Goal: Find specific page/section: Find specific page/section

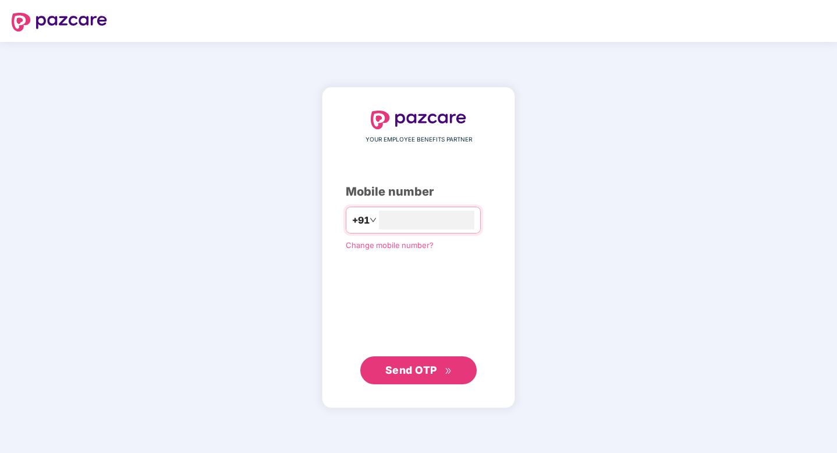
type input "**********"
click at [404, 374] on span "Send OTP" at bounding box center [411, 370] width 52 height 12
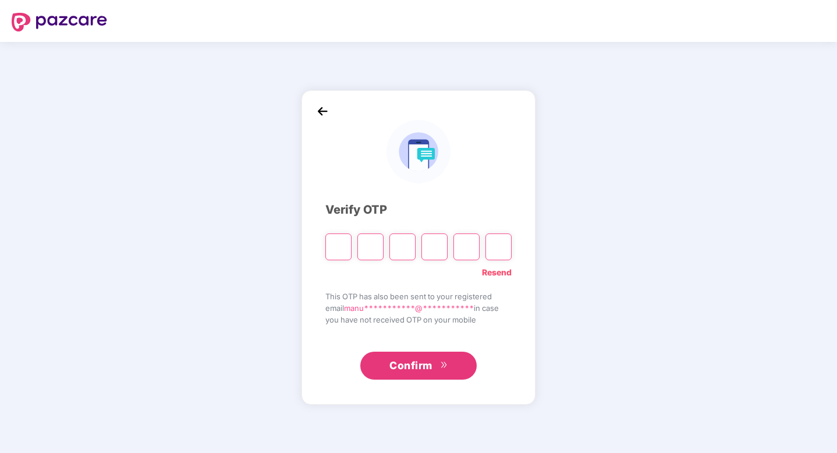
click at [336, 246] on input "Please enter verification code. Digit 1" at bounding box center [338, 246] width 26 height 27
paste input "*"
type input "*"
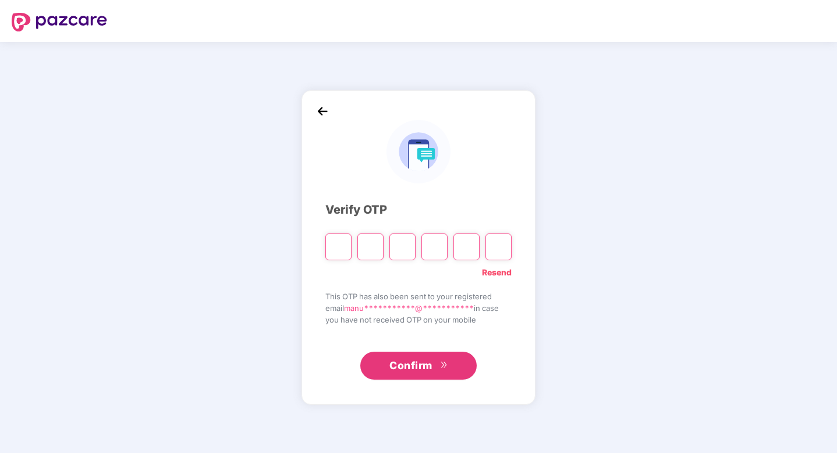
type input "*"
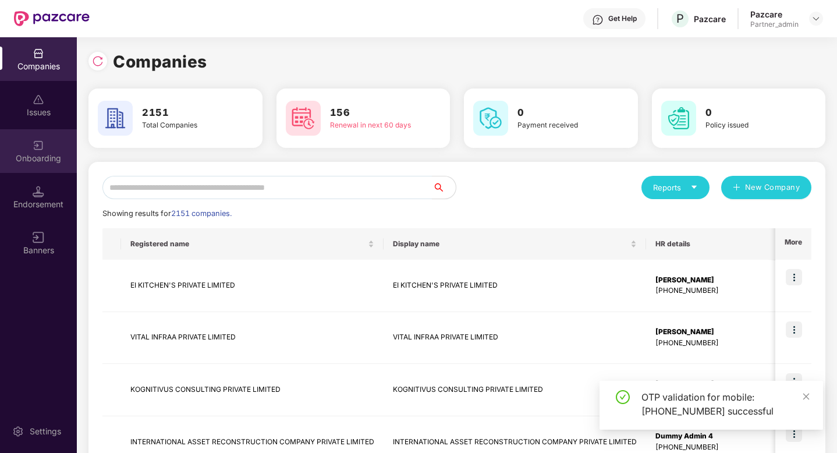
click at [44, 153] on div "Onboarding" at bounding box center [38, 159] width 77 height 12
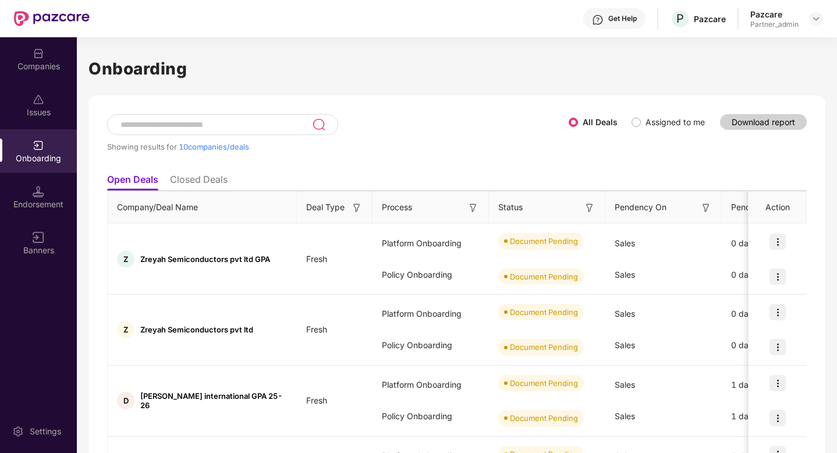
click at [147, 125] on input at bounding box center [215, 125] width 193 height 10
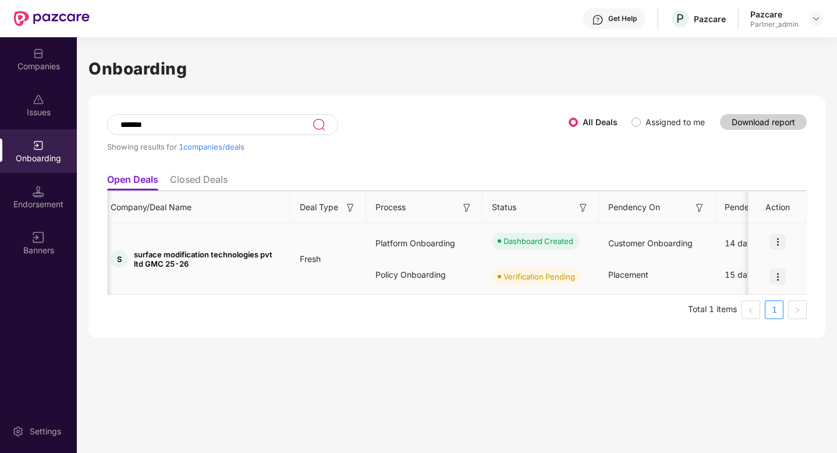
scroll to position [0, 7]
type input "*******"
drag, startPoint x: 194, startPoint y: 264, endPoint x: 134, endPoint y: 249, distance: 62.4
click at [134, 250] on span "surface modification technologies pvt ltd GMC 25-26" at bounding box center [206, 259] width 147 height 19
copy span "surface modification technologies pvt ltd GMC 25-26"
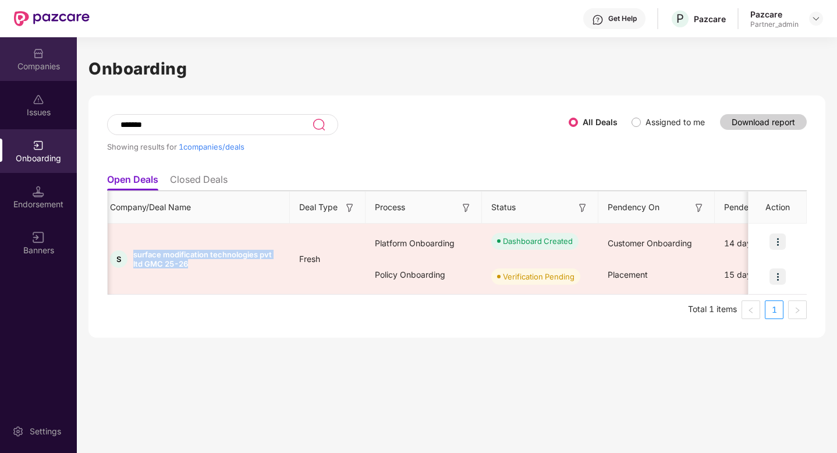
click at [43, 54] on img at bounding box center [39, 54] width 12 height 12
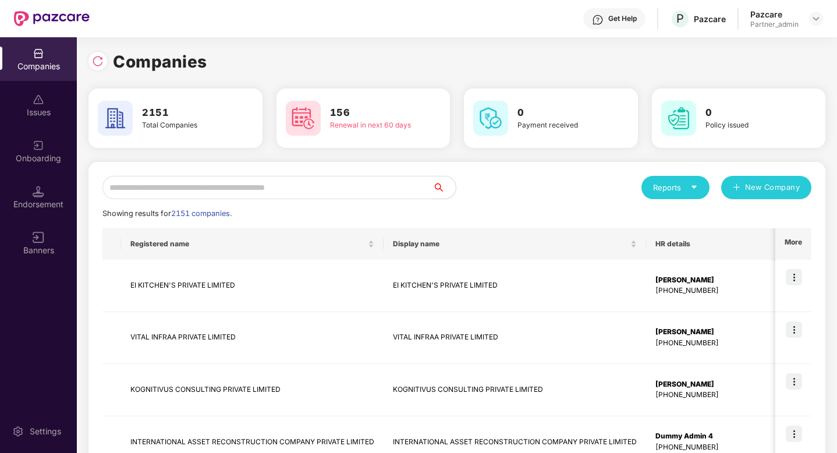
click at [154, 196] on input "text" at bounding box center [267, 187] width 330 height 23
paste input "**********"
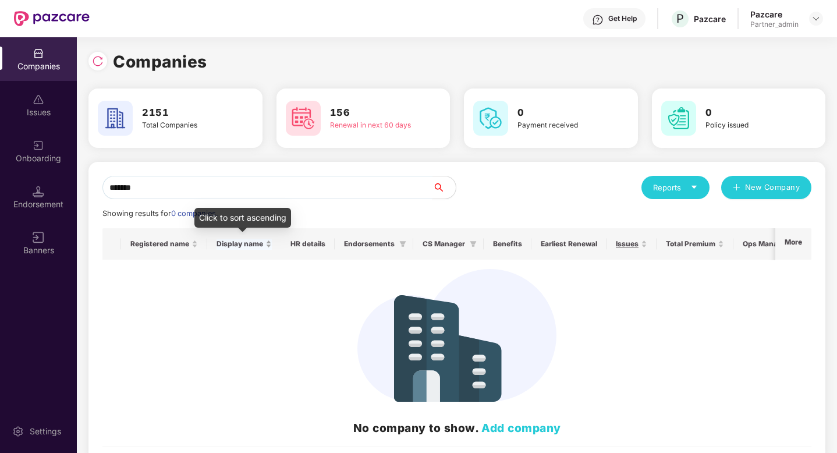
type input "*******"
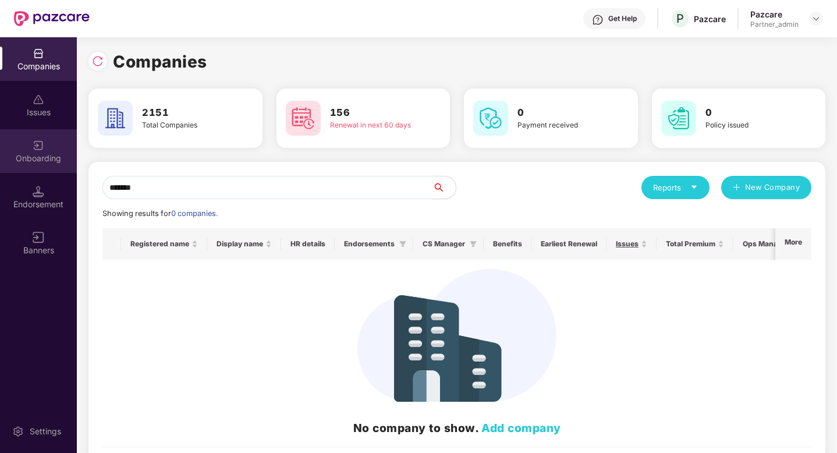
click at [34, 154] on div "Onboarding" at bounding box center [38, 159] width 77 height 12
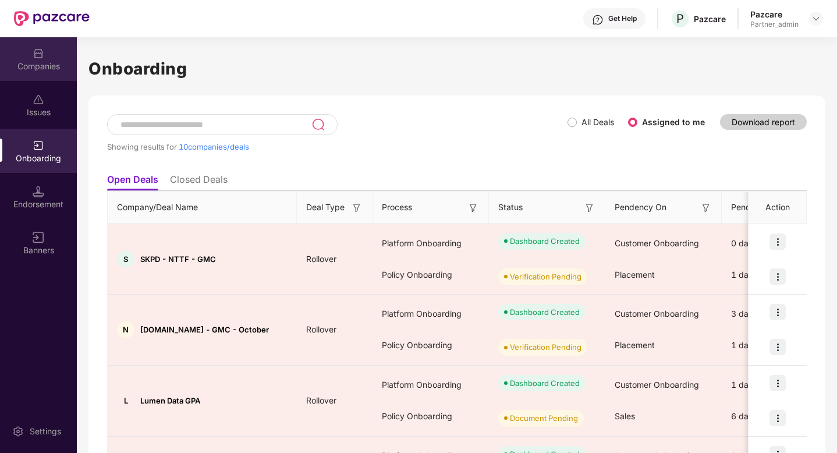
click at [33, 70] on div "Companies" at bounding box center [38, 67] width 77 height 12
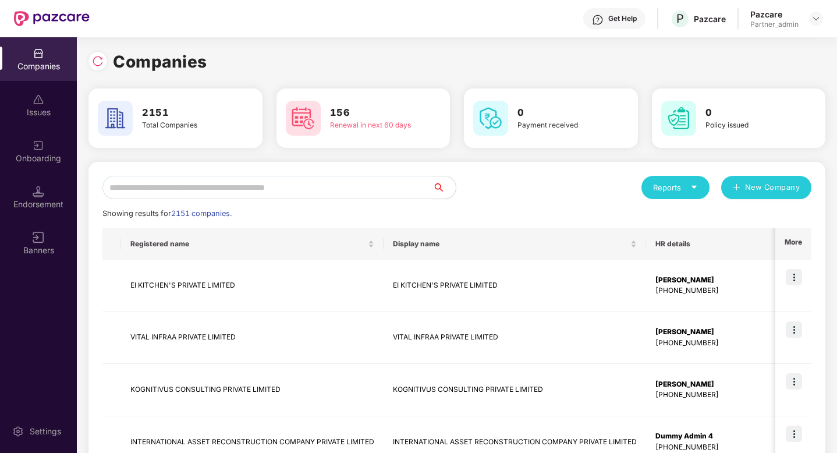
click at [130, 191] on input "text" at bounding box center [267, 187] width 330 height 23
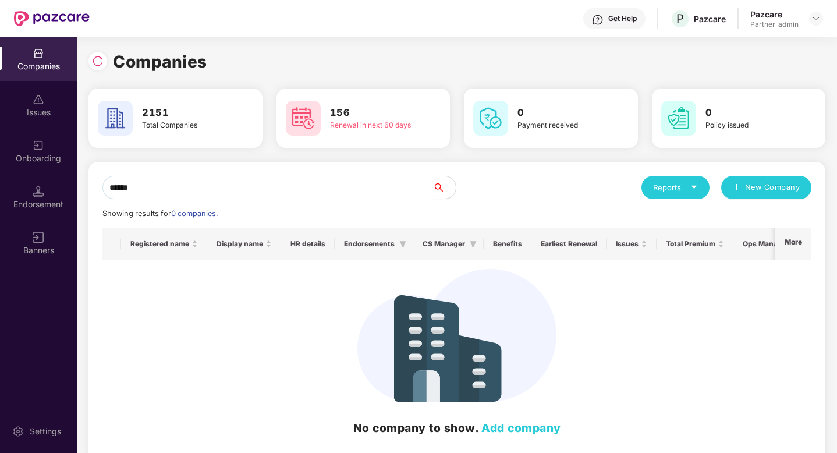
type input "******"
click at [43, 160] on div "Onboarding" at bounding box center [38, 159] width 77 height 12
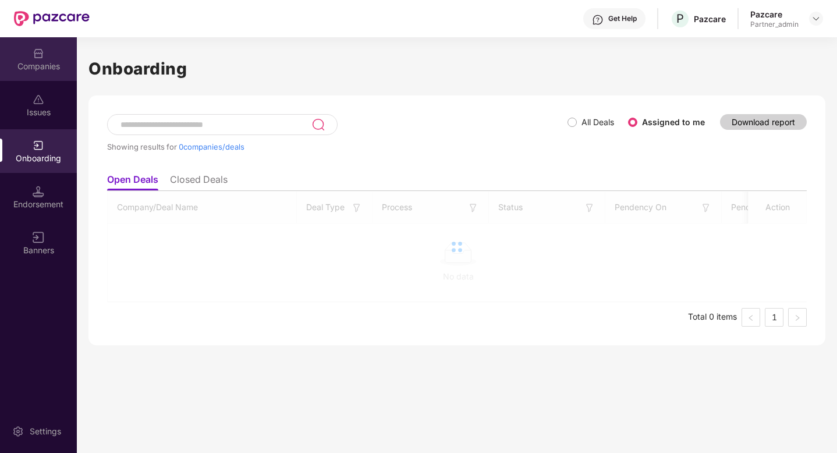
click at [43, 72] on div "Companies" at bounding box center [38, 59] width 77 height 44
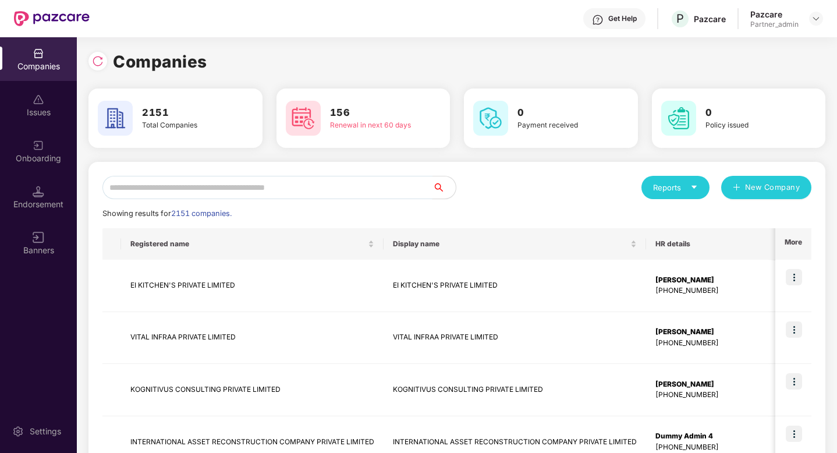
click at [162, 191] on input "text" at bounding box center [267, 187] width 330 height 23
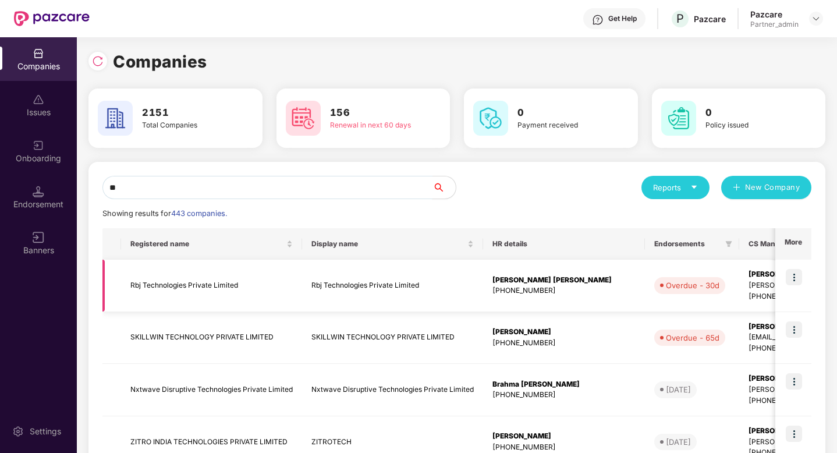
type input "*"
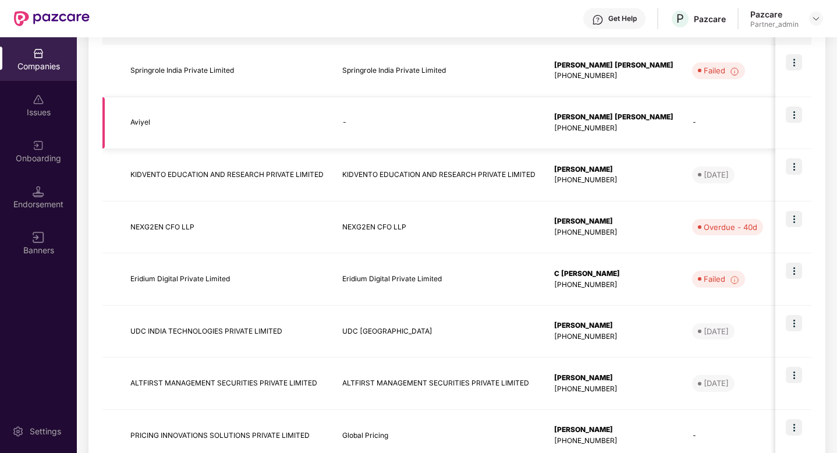
scroll to position [393, 0]
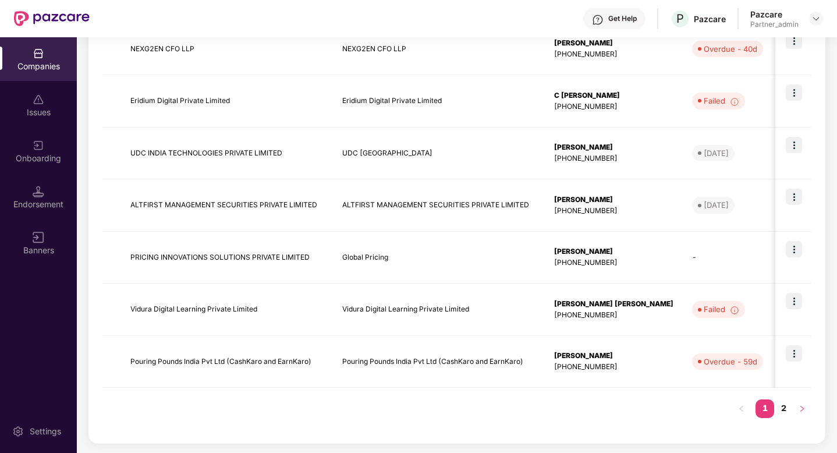
click at [802, 406] on icon "right" at bounding box center [802, 408] width 7 height 7
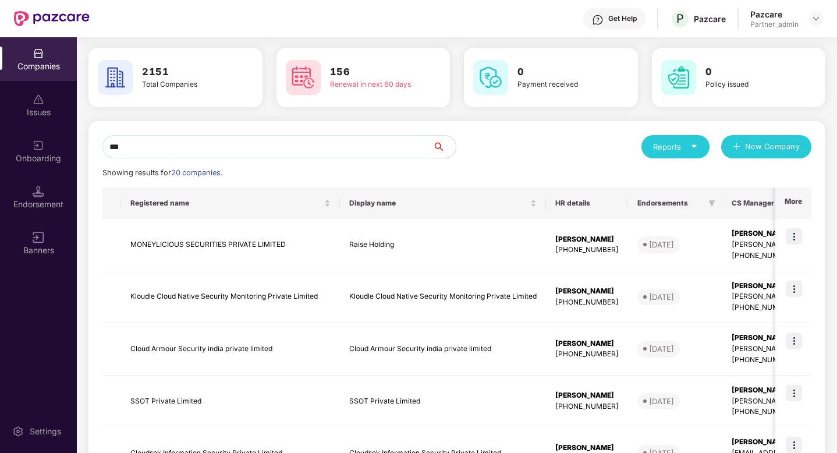
scroll to position [0, 0]
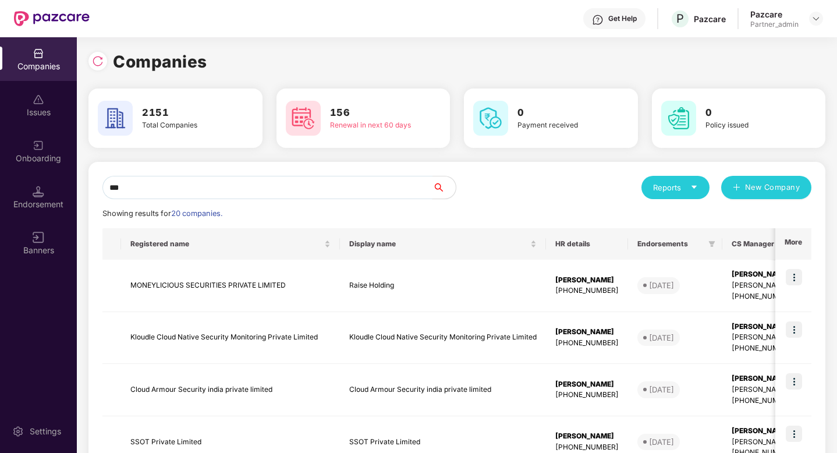
click at [150, 191] on input "***" at bounding box center [267, 187] width 330 height 23
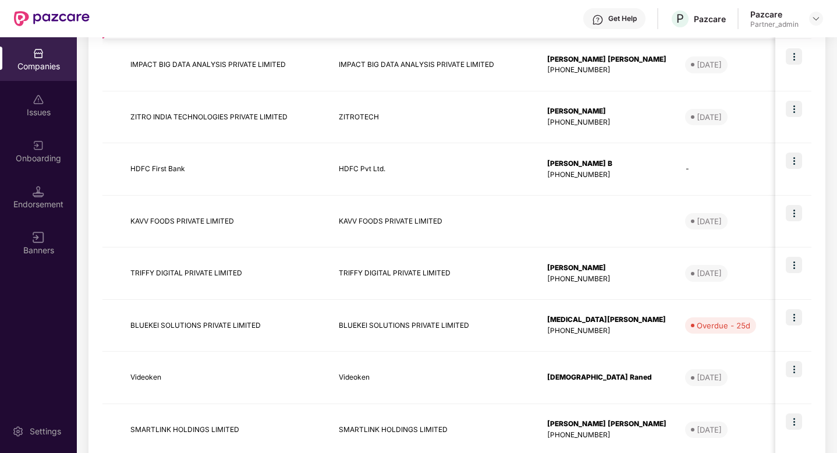
scroll to position [393, 0]
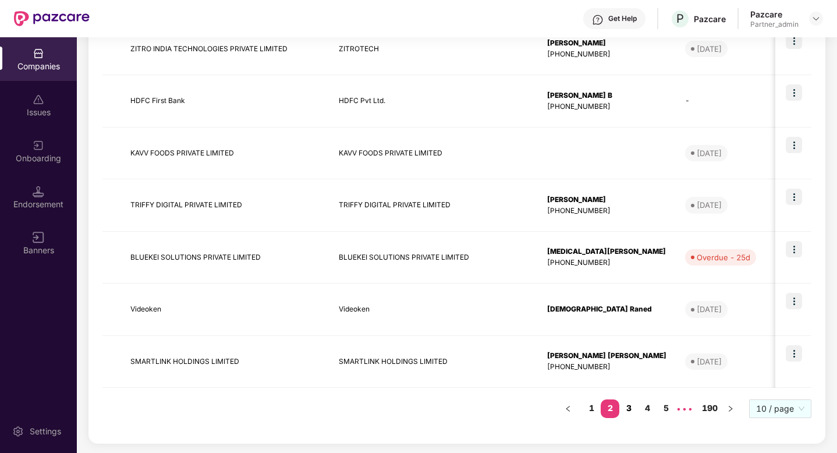
click at [634, 406] on link "3" at bounding box center [629, 407] width 19 height 17
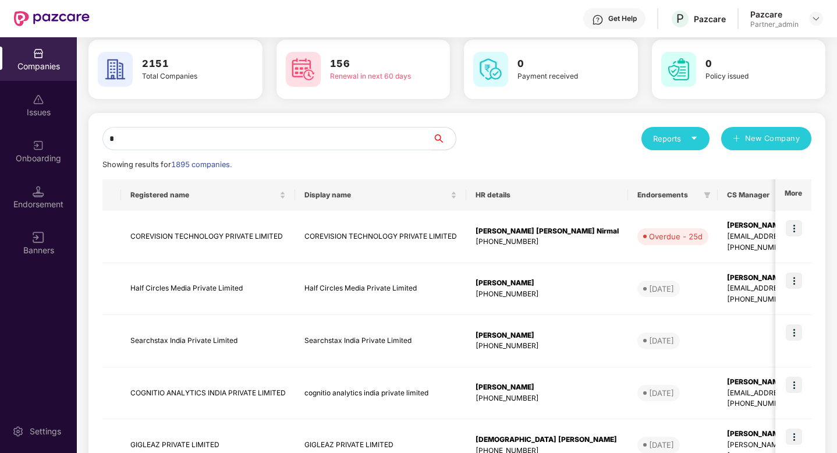
scroll to position [0, 0]
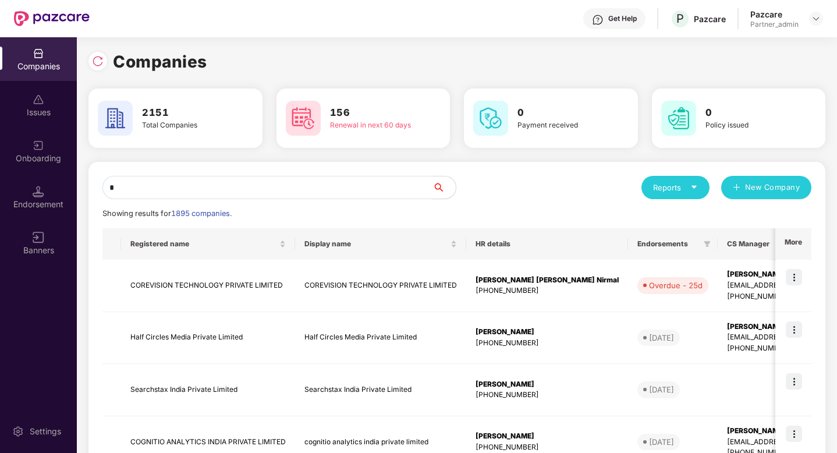
click at [122, 189] on input "*" at bounding box center [267, 187] width 330 height 23
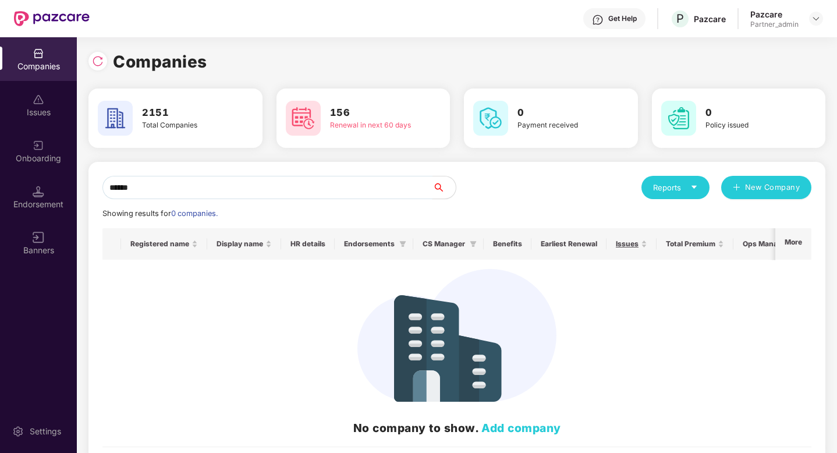
type input "******"
click at [49, 165] on div "Onboarding" at bounding box center [38, 151] width 77 height 44
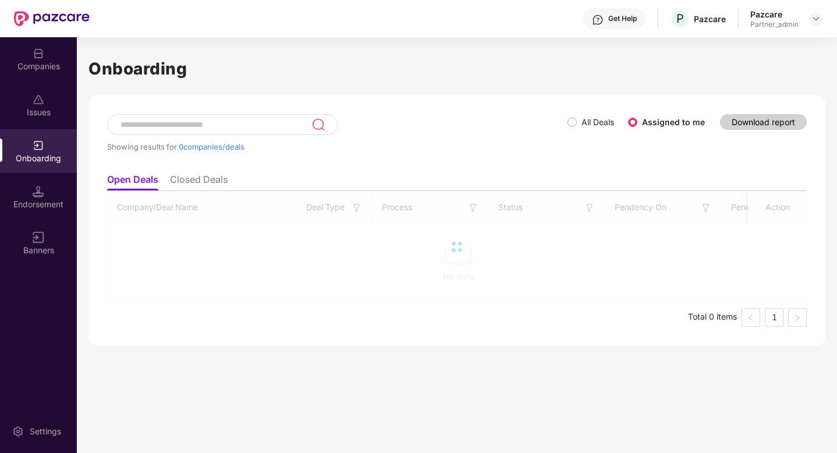
click at [152, 129] on input at bounding box center [215, 125] width 192 height 10
type input "*"
click at [516, 119] on div "Showing results for 0 companies/deals" at bounding box center [337, 141] width 461 height 54
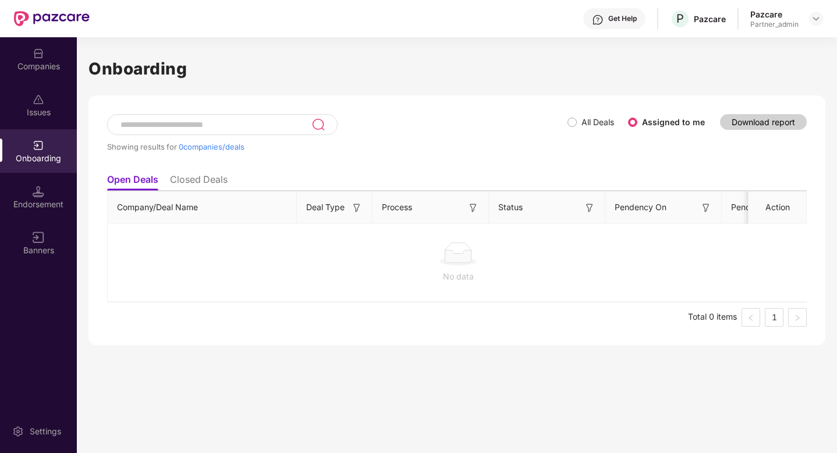
click at [573, 127] on label "All Deals" at bounding box center [593, 122] width 51 height 13
